Goal: Transaction & Acquisition: Purchase product/service

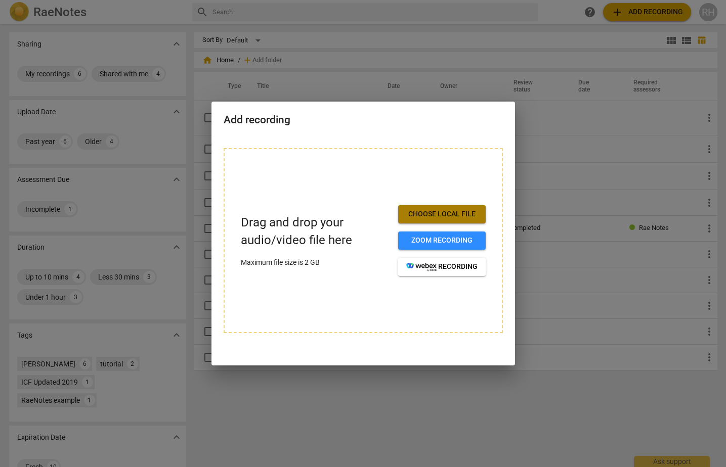
click at [452, 211] on span "Choose local file" at bounding box center [441, 214] width 71 height 10
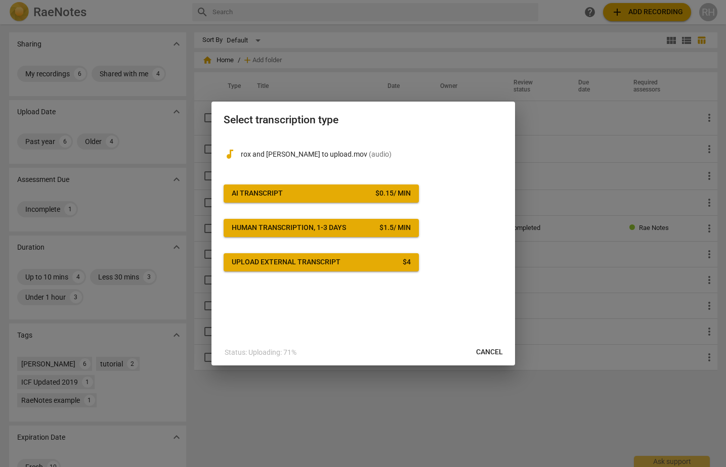
click at [353, 185] on button "AI Transcript $ 0.15 / min" at bounding box center [321, 194] width 195 height 18
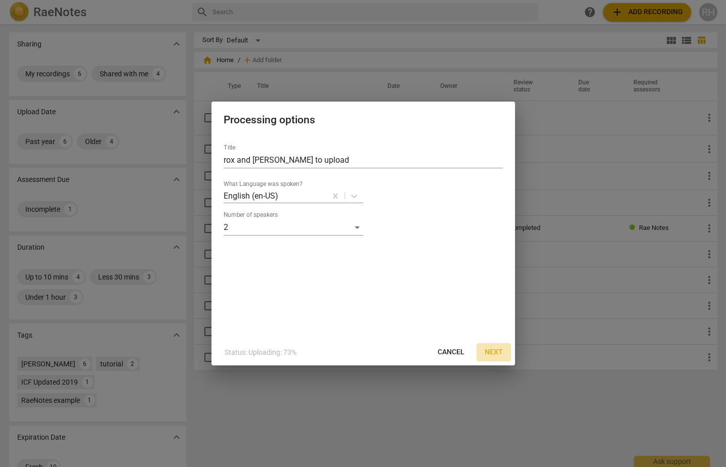
click at [498, 351] on span "Next" at bounding box center [494, 353] width 18 height 10
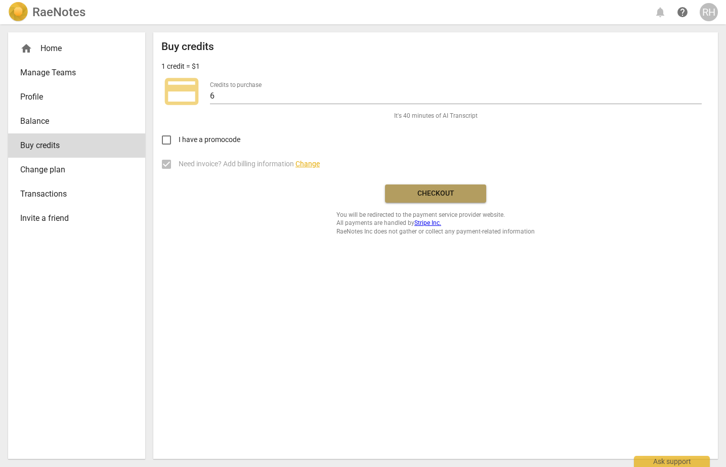
click at [435, 192] on span "Checkout" at bounding box center [435, 194] width 85 height 10
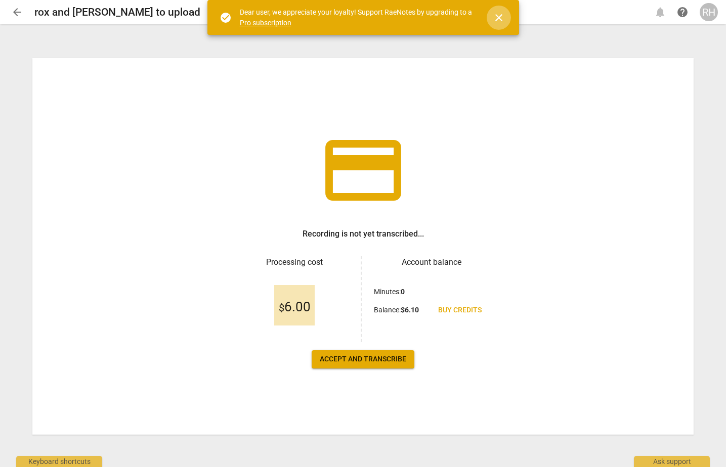
click at [505, 23] on span "close" at bounding box center [499, 18] width 24 height 12
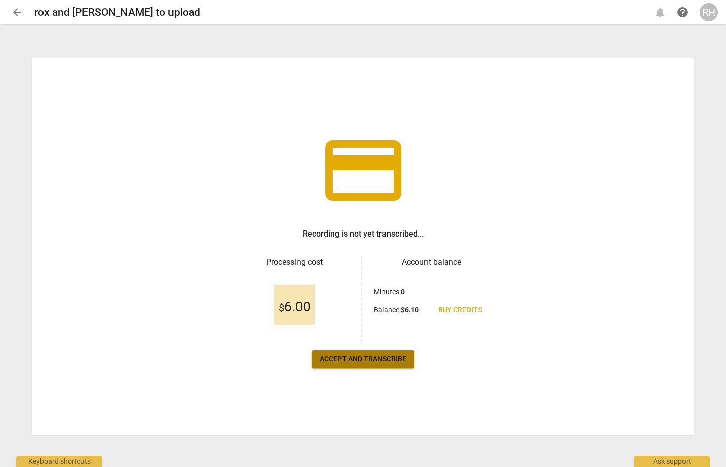
click at [351, 361] on span "Accept and transcribe" at bounding box center [363, 360] width 87 height 10
